Goal: Task Accomplishment & Management: Manage account settings

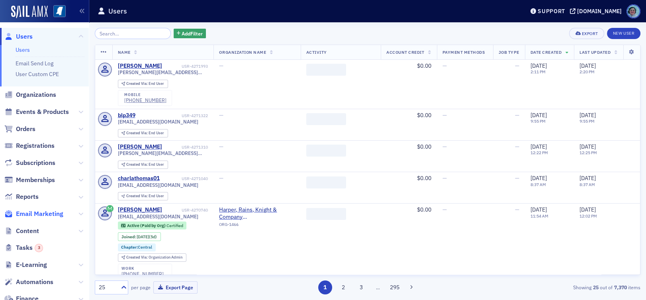
click at [53, 209] on span "Email Marketing" at bounding box center [39, 213] width 47 height 9
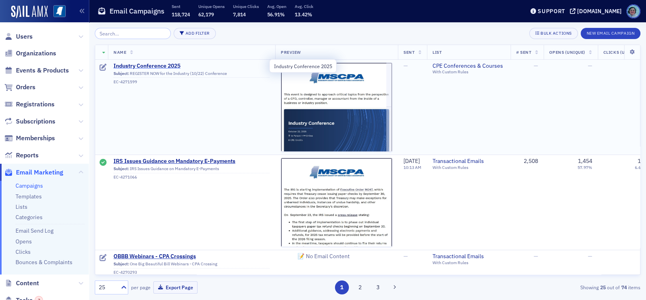
click at [149, 64] on span "Industry Conference 2025" at bounding box center [191, 65] width 156 height 7
click at [146, 65] on span "Industry Conference 2025" at bounding box center [191, 65] width 156 height 7
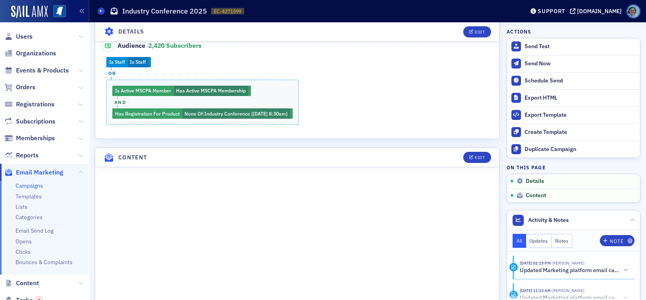
scroll to position [286, 0]
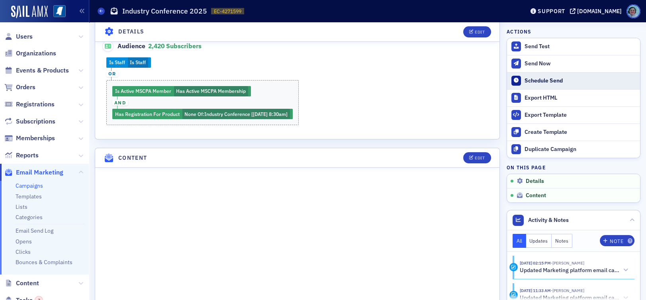
click at [539, 77] on div "Schedule Send" at bounding box center [579, 80] width 111 height 7
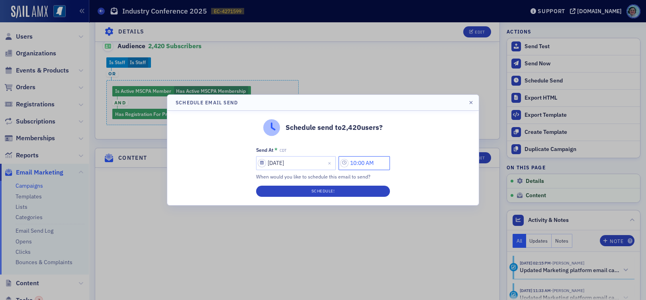
click at [352, 164] on input "10:00 AM" at bounding box center [363, 163] width 51 height 14
click at [357, 164] on input "10:00 AM" at bounding box center [363, 163] width 51 height 14
click at [354, 163] on input "10:00 AM" at bounding box center [363, 163] width 51 height 14
click at [263, 162] on div at bounding box center [256, 163] width 17 height 10
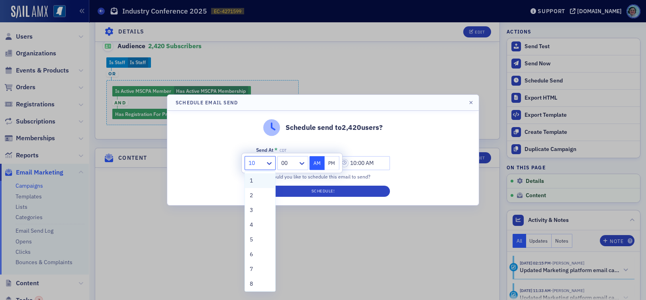
click at [259, 181] on div "1" at bounding box center [260, 180] width 21 height 8
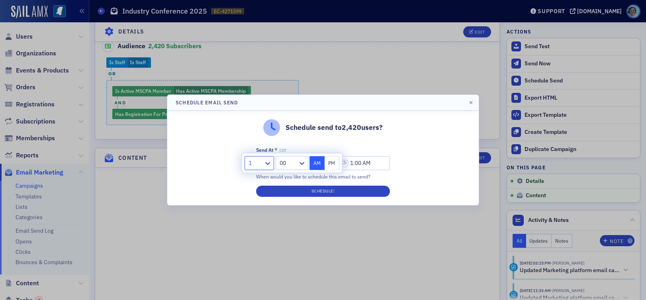
click at [332, 161] on button "PM" at bounding box center [331, 163] width 15 height 14
type input "1:00 PM"
click at [375, 142] on div "Schedule send to 2,420 users? Send At * CDT [DATE] 1:00 PM When would you like …" at bounding box center [322, 158] width 311 height 94
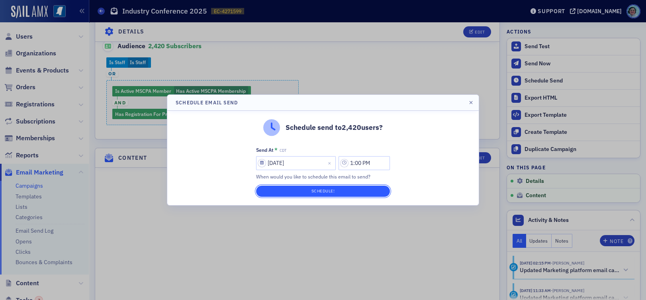
click at [338, 193] on button "Schedule!" at bounding box center [323, 190] width 134 height 11
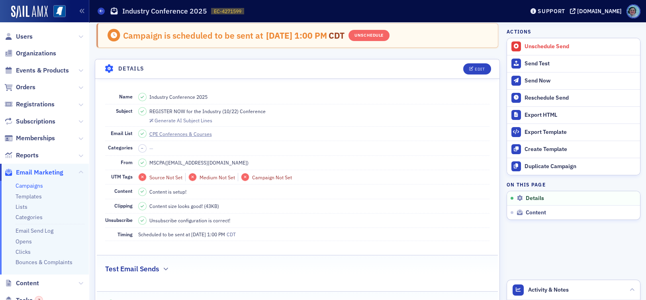
scroll to position [0, 0]
